Goal: Transaction & Acquisition: Purchase product/service

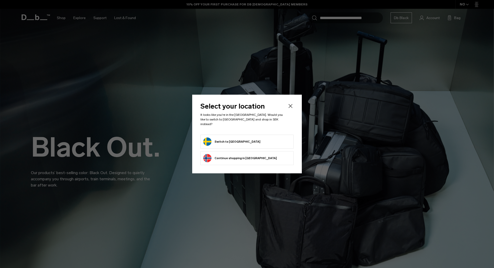
click at [226, 140] on button "Switch to Sweden" at bounding box center [231, 141] width 57 height 8
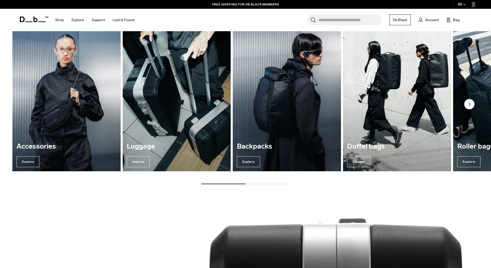
scroll to position [773, 0]
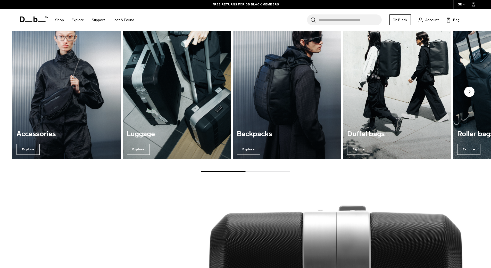
click at [195, 131] on h3 "Luggage" at bounding box center [177, 134] width 100 height 8
